Goal: Information Seeking & Learning: Learn about a topic

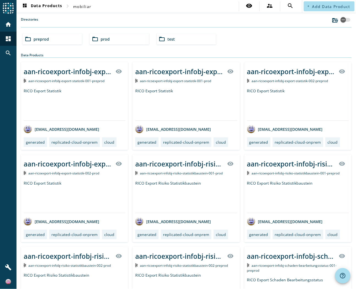
click at [169, 94] on div "RICO Export Statistik" at bounding box center [186, 104] width 102 height 32
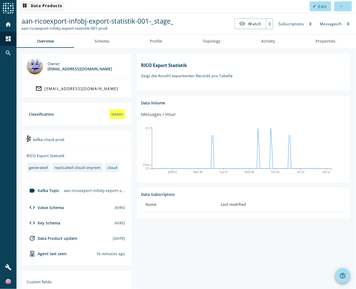
click at [44, 8] on span "dashboard Data Products" at bounding box center [41, 6] width 41 height 7
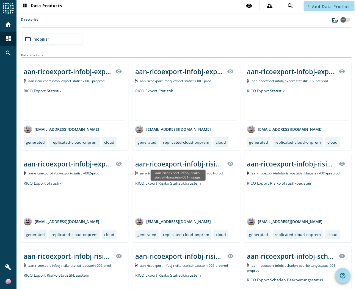
click at [171, 170] on div "aan-ricoexport-infobj-risiko-statistikbaustein-001-_stage_" at bounding box center [178, 175] width 55 height 11
click at [171, 166] on div "aan-ricoexport-infobj-risiko-statistikbaustein-001-_stage_" at bounding box center [179, 163] width 89 height 9
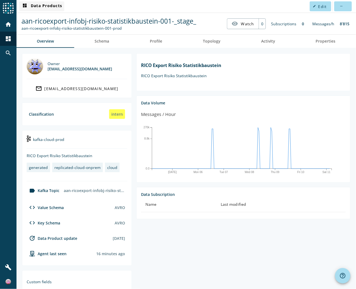
click at [50, 5] on span "dashboard Data Products" at bounding box center [41, 6] width 41 height 7
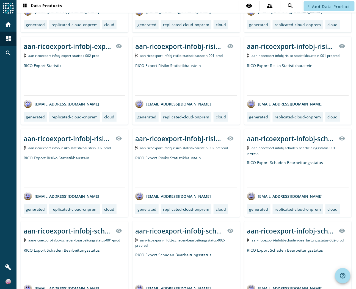
scroll to position [132, 0]
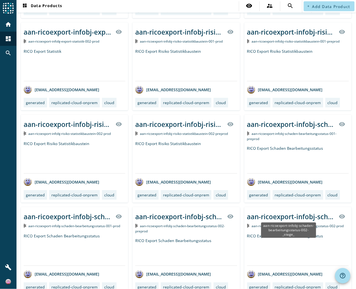
click at [288, 216] on div "aan-ricoexport-infobj-schaden-bearbeitungsstatus-002-_stage_" at bounding box center [291, 216] width 89 height 9
